Goal: Information Seeking & Learning: Learn about a topic

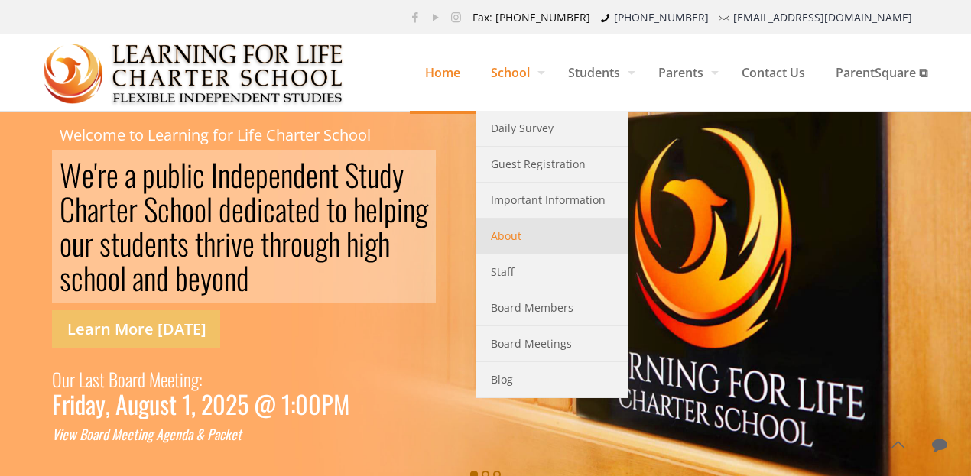
click at [502, 239] on span "About" at bounding box center [506, 236] width 31 height 20
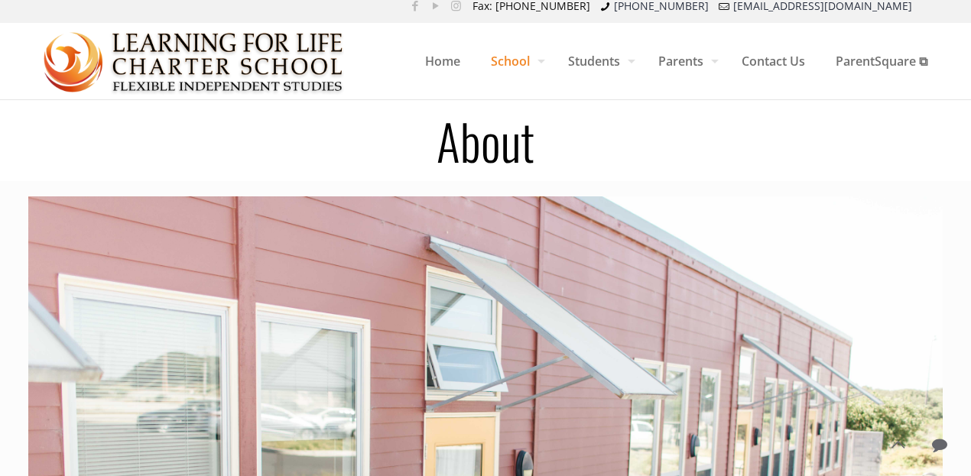
scroll to position [14, 0]
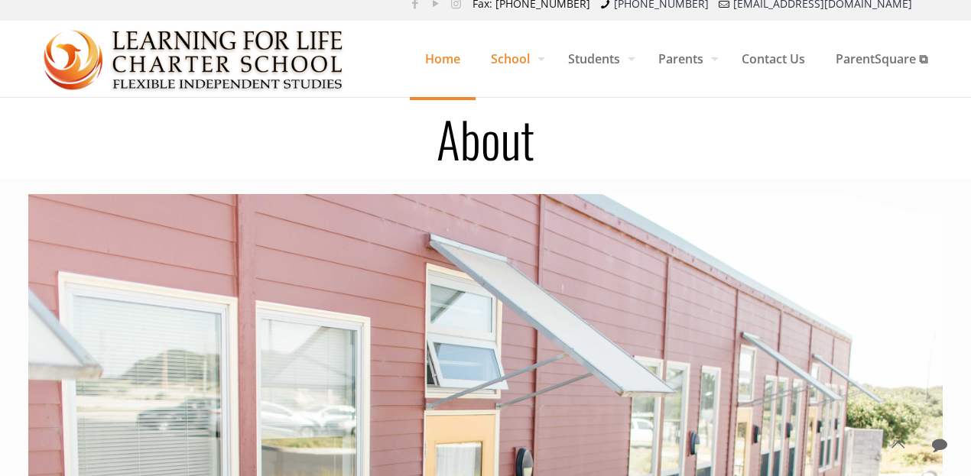
click at [442, 61] on span "Home" at bounding box center [443, 59] width 66 height 46
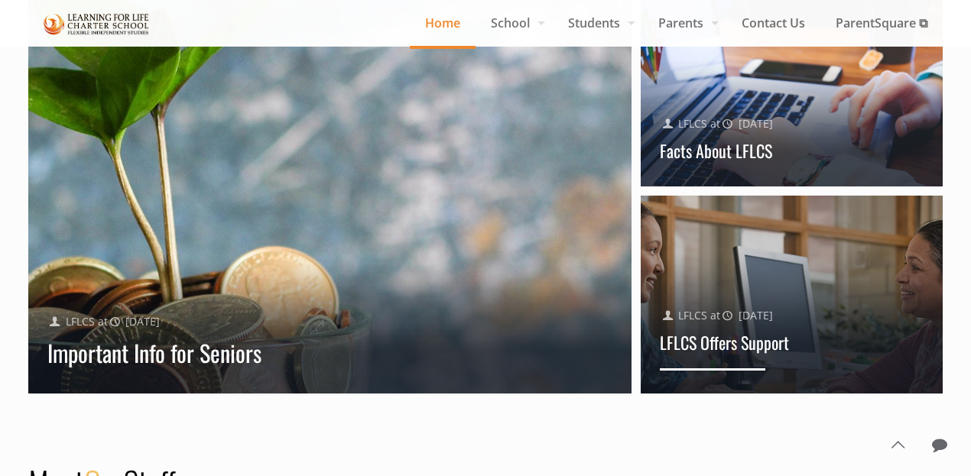
scroll to position [1548, 0]
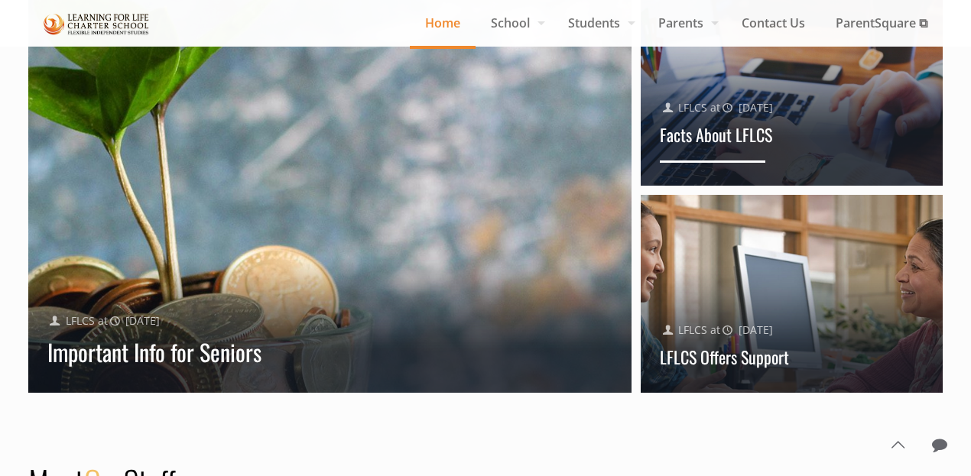
click at [784, 132] on div "Facts About LFLCS" at bounding box center [792, 143] width 264 height 39
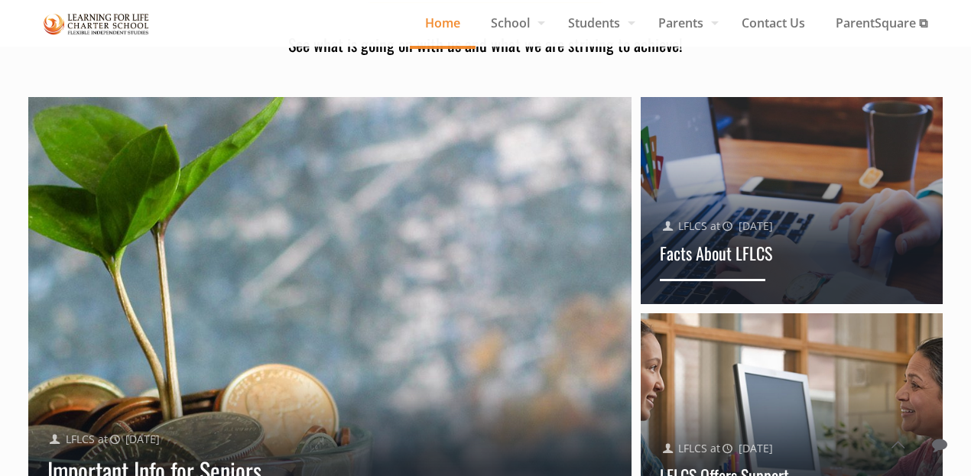
scroll to position [1428, 0]
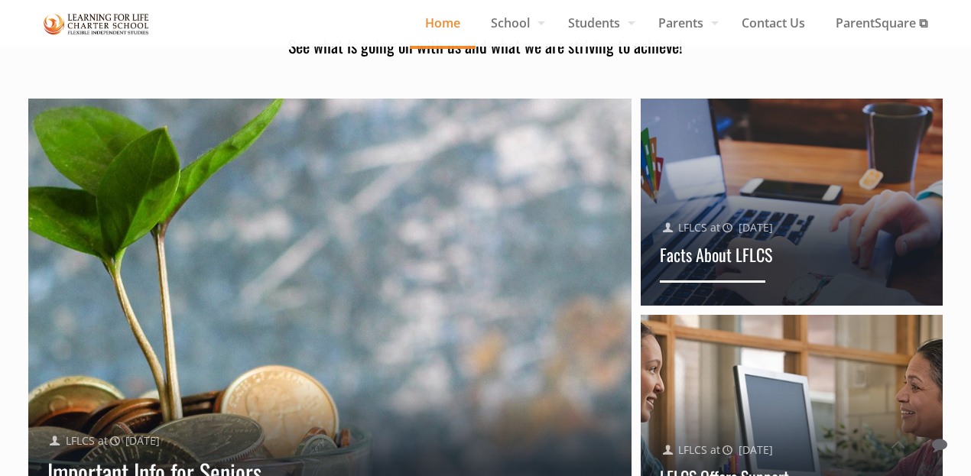
click at [795, 143] on div at bounding box center [792, 202] width 302 height 207
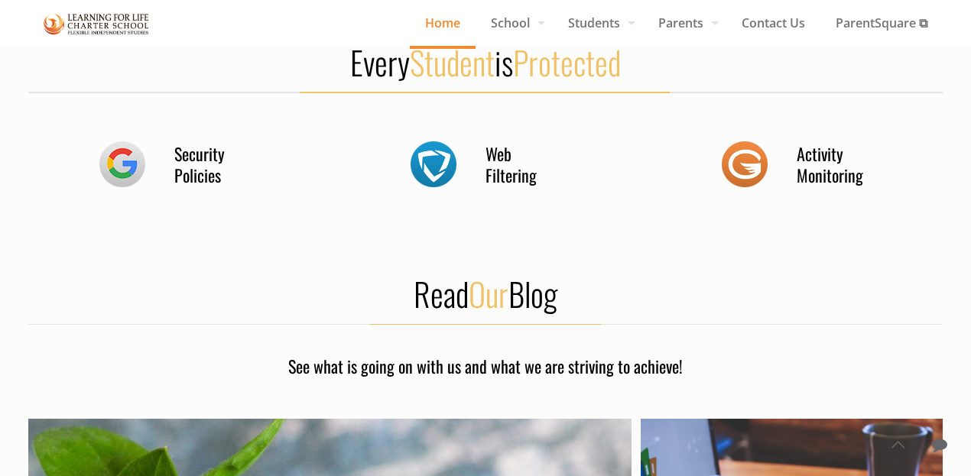
scroll to position [1106, 0]
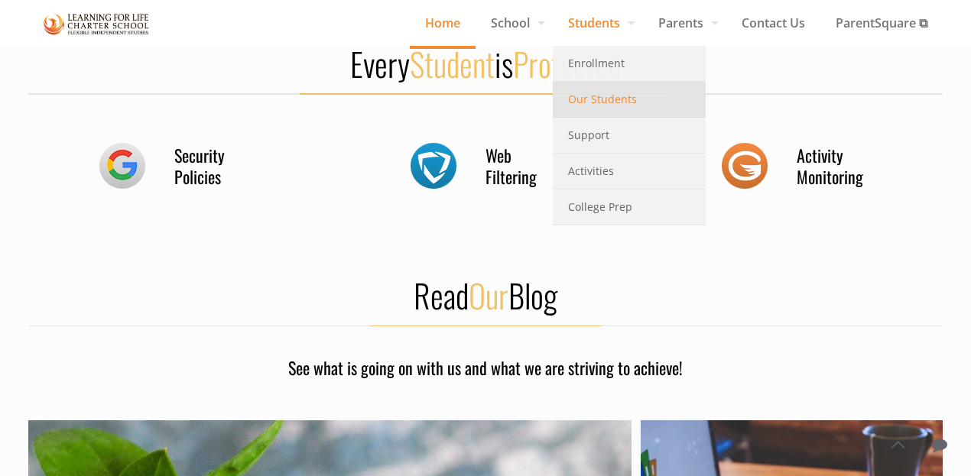
click at [606, 99] on span "Our Students" at bounding box center [602, 99] width 69 height 20
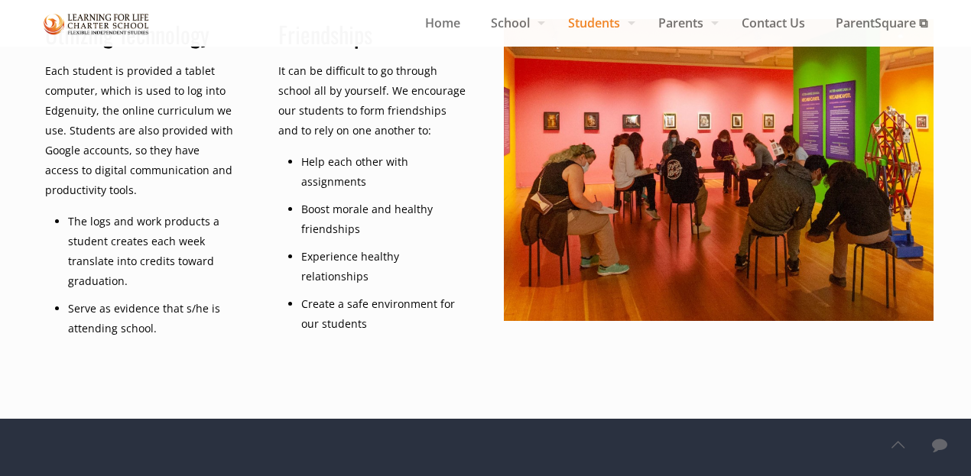
scroll to position [444, 0]
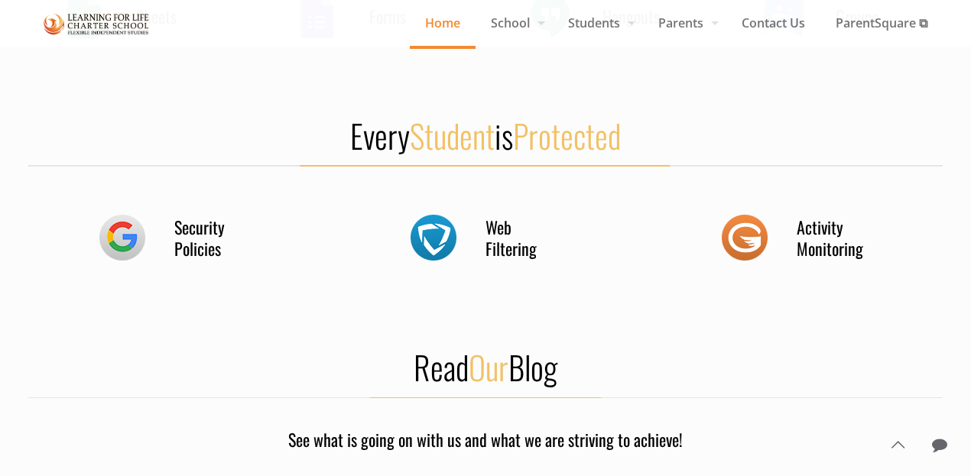
scroll to position [1013, 0]
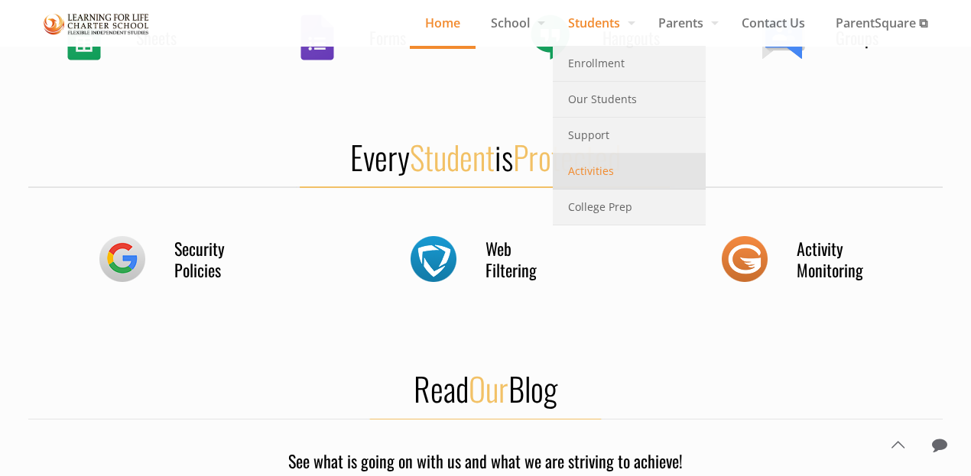
click at [590, 174] on span "Activities" at bounding box center [591, 171] width 46 height 20
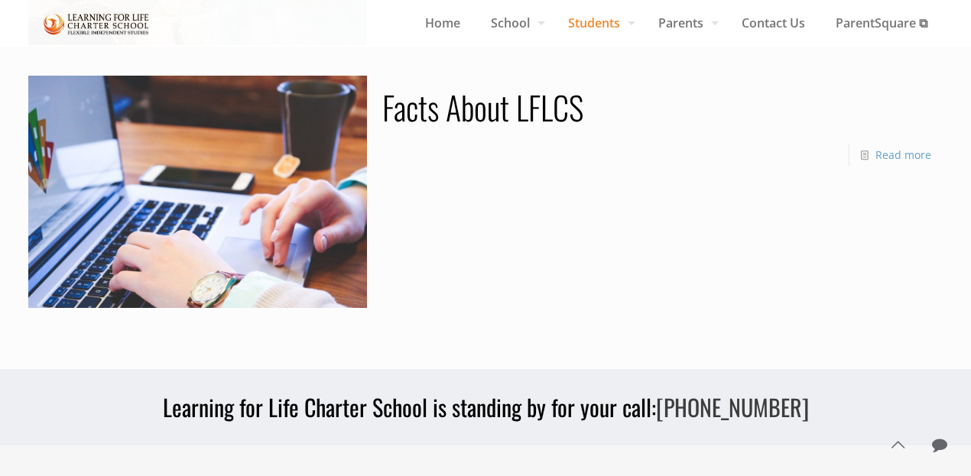
scroll to position [401, 0]
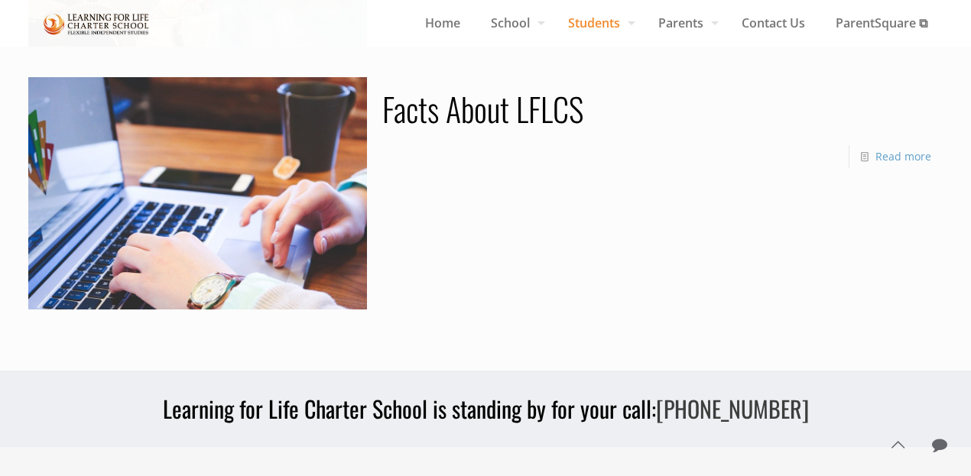
click at [503, 114] on link "Facts About LFLCS" at bounding box center [482, 108] width 201 height 47
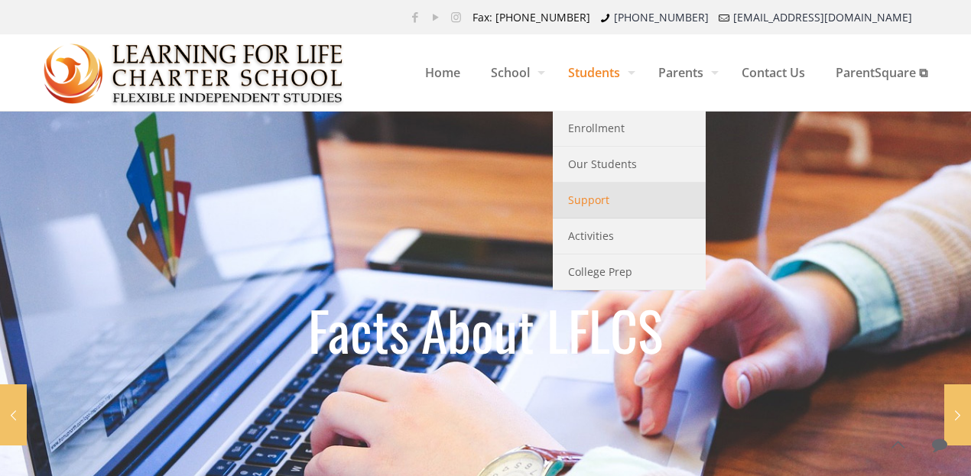
click at [588, 201] on span "Support" at bounding box center [588, 200] width 41 height 20
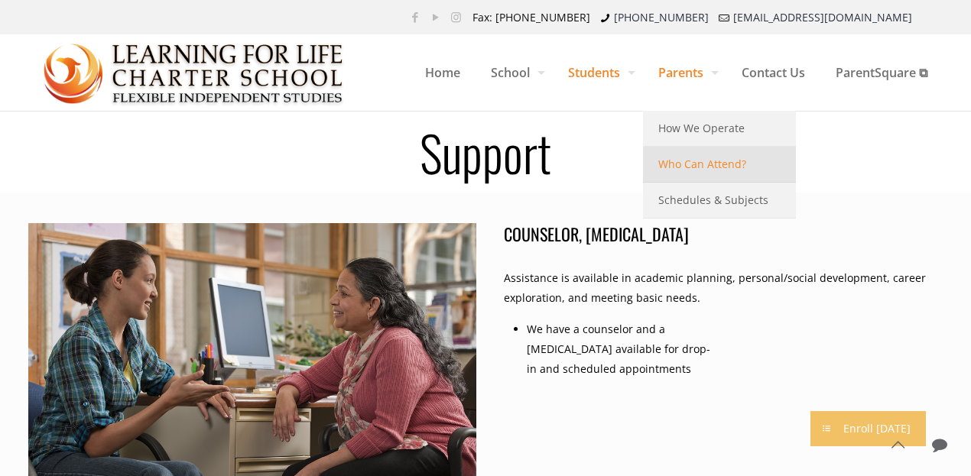
click at [694, 164] on span "Who Can Attend?" at bounding box center [702, 164] width 88 height 20
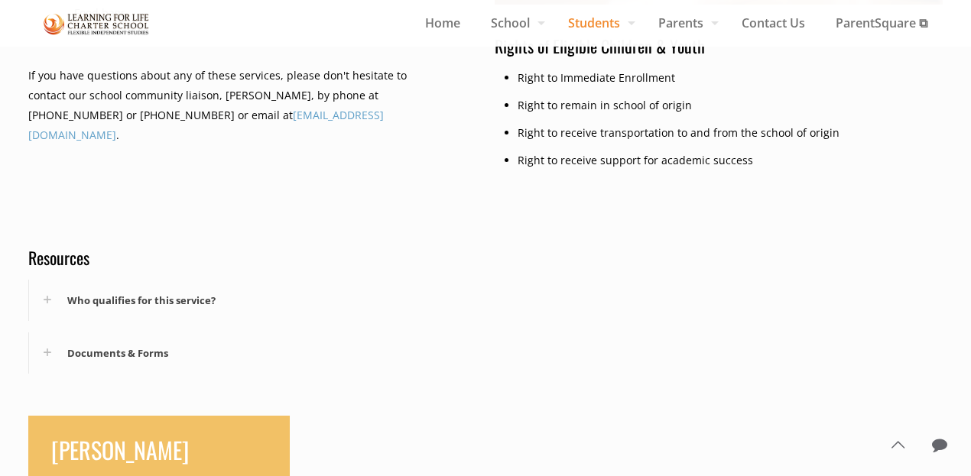
scroll to position [963, 0]
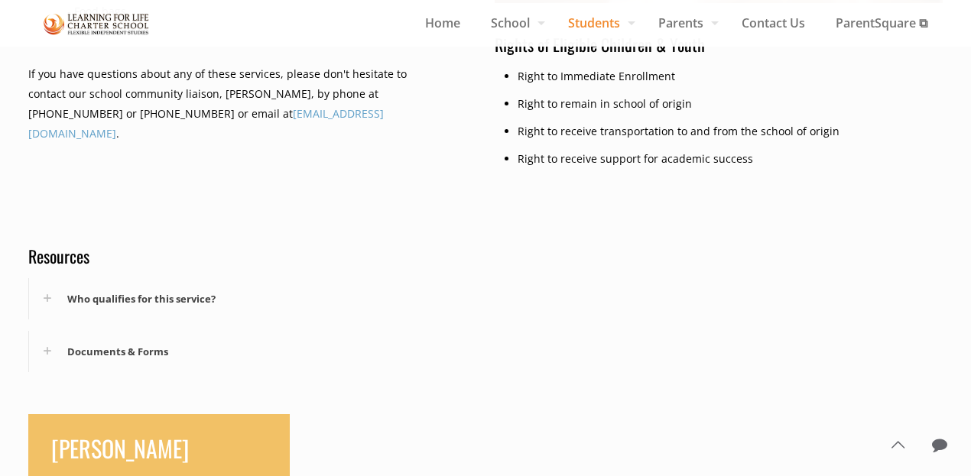
click at [141, 299] on div "Who qualifies for this service?" at bounding box center [252, 298] width 447 height 41
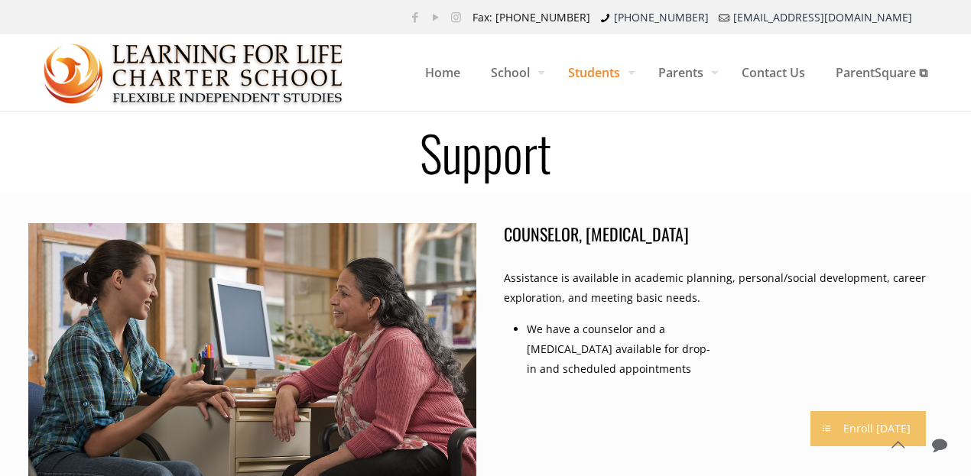
scroll to position [0, 0]
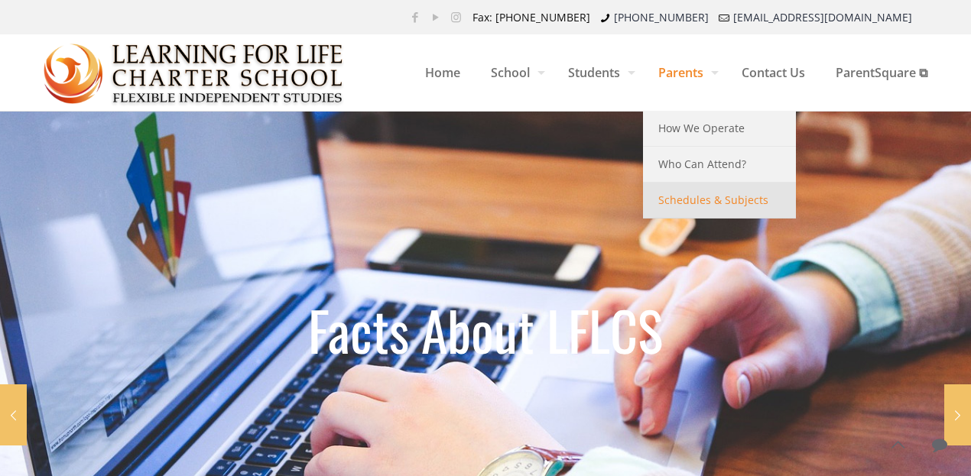
click at [700, 205] on span "Schedules & Subjects" at bounding box center [713, 200] width 110 height 20
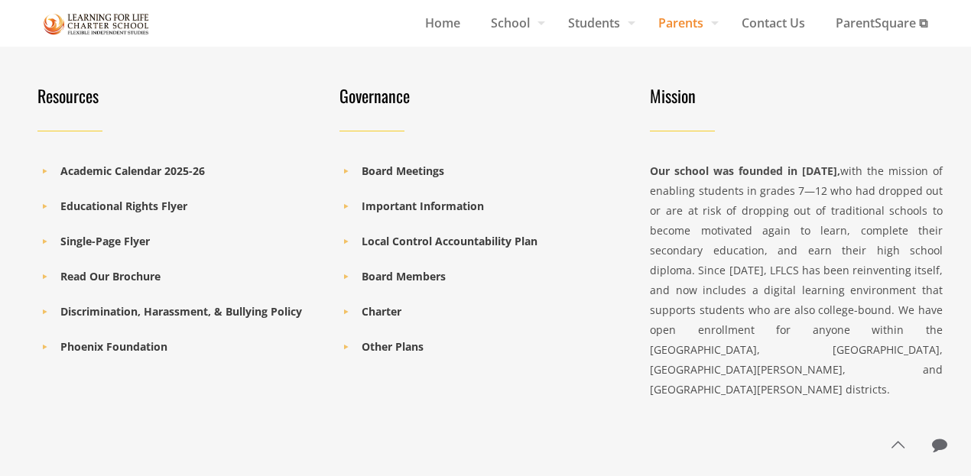
scroll to position [1763, 0]
click at [109, 170] on b "Academic Calendar 2025-26" at bounding box center [132, 171] width 145 height 15
